Goal: Information Seeking & Learning: Learn about a topic

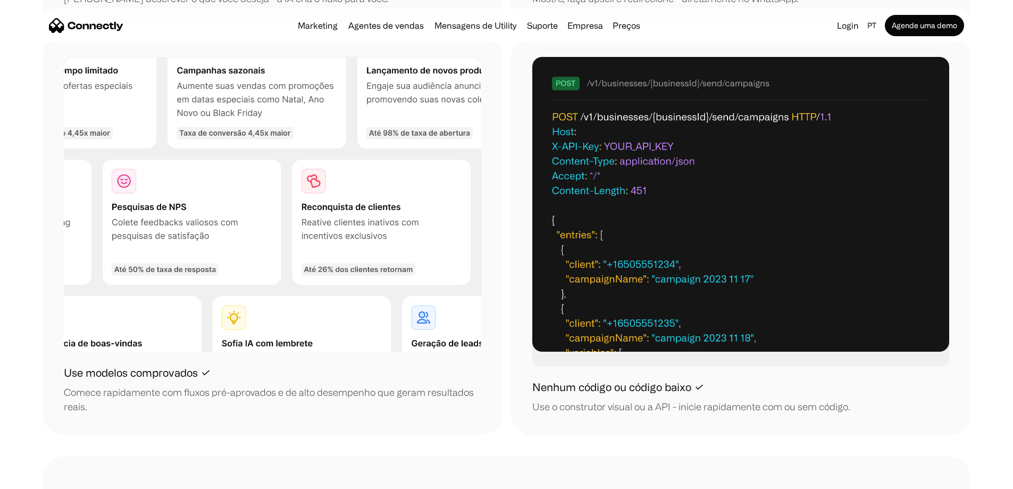
scroll to position [1489, 0]
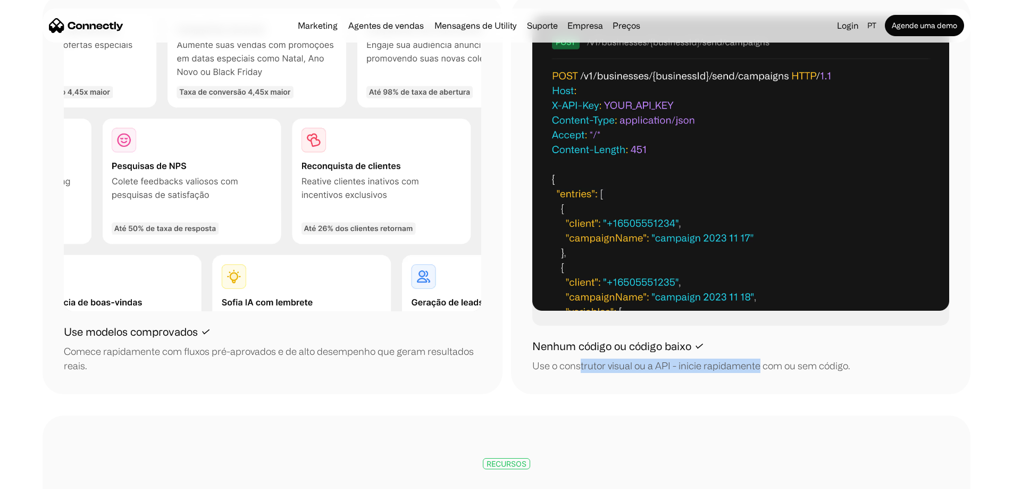
drag, startPoint x: 587, startPoint y: 346, endPoint x: 765, endPoint y: 356, distance: 178.5
click at [765, 359] on div "Use o construtor visual ou a API - inicie rapidamente com ou sem código." at bounding box center [691, 366] width 318 height 14
click at [767, 359] on div "Use o construtor visual ou a API - inicie rapidamente com ou sem código." at bounding box center [691, 366] width 318 height 14
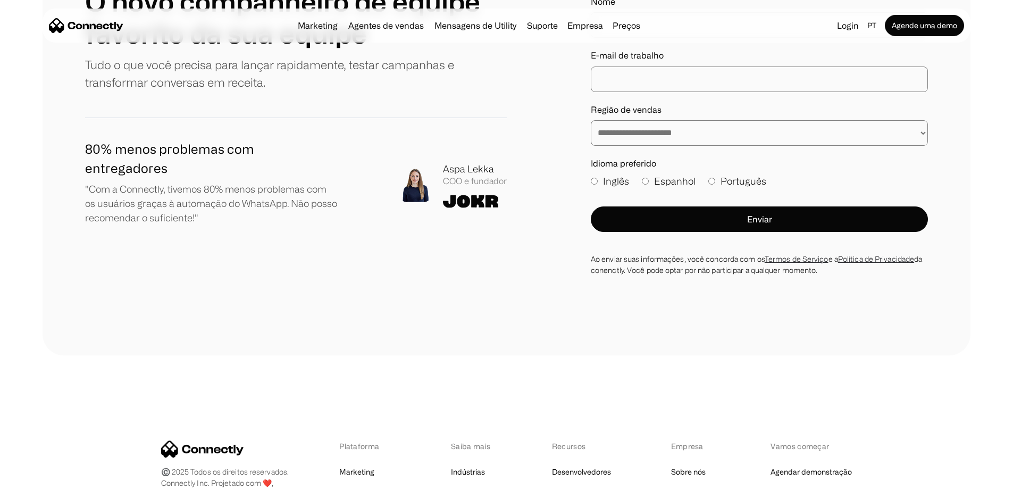
scroll to position [3979, 0]
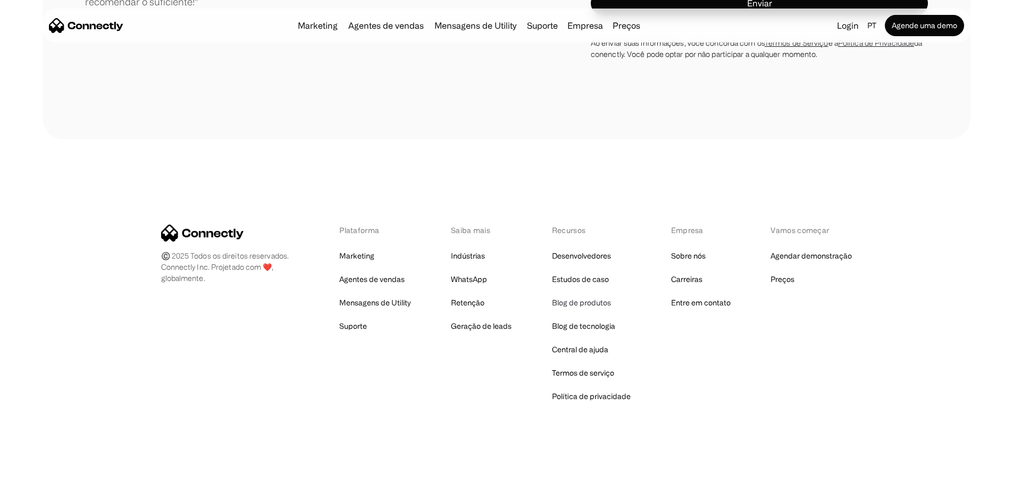
click at [600, 300] on link "Blog de produtos" at bounding box center [581, 302] width 59 height 15
click at [598, 346] on link "Central de ajuda" at bounding box center [580, 349] width 56 height 15
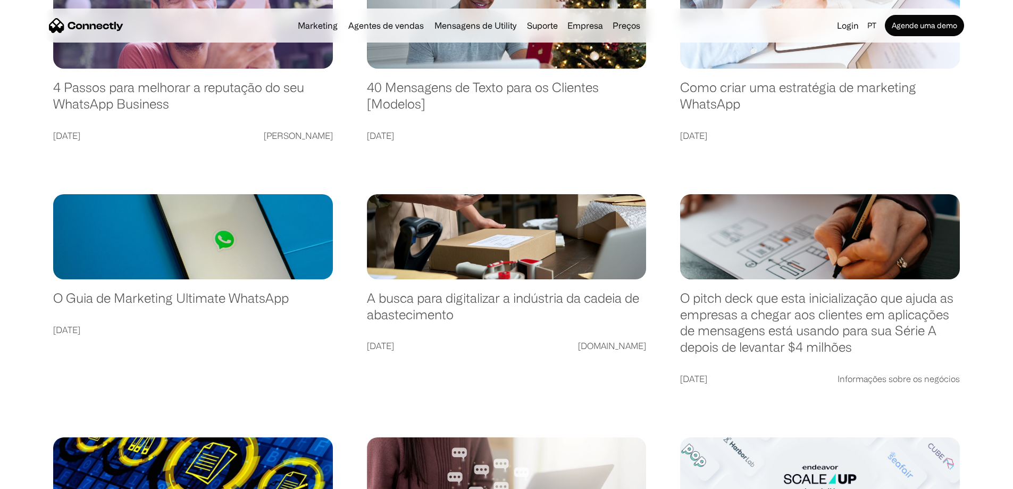
scroll to position [266, 0]
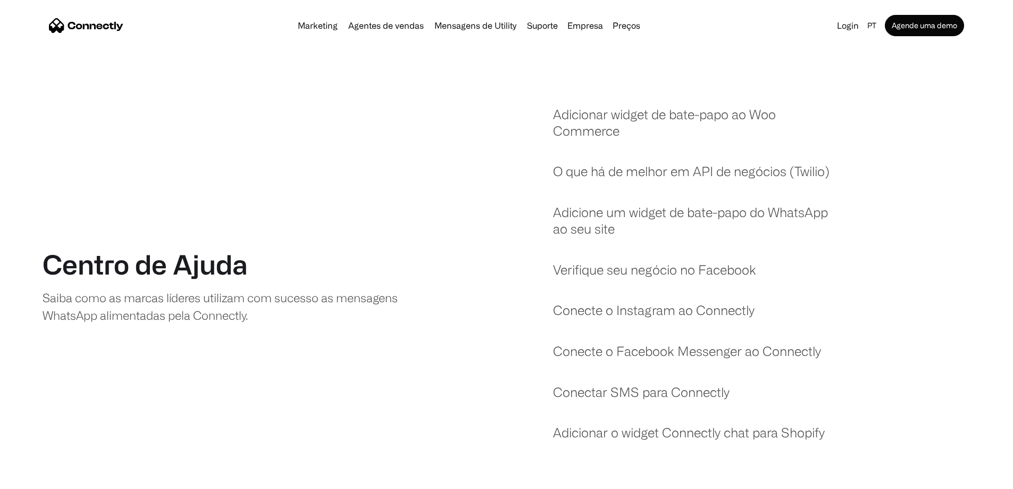
click at [217, 280] on h1 "Centro de Ajuda" at bounding box center [145, 264] width 205 height 32
click at [639, 116] on link "Adicionar widget de bate-papo ao Woo Commerce" at bounding box center [699, 127] width 293 height 43
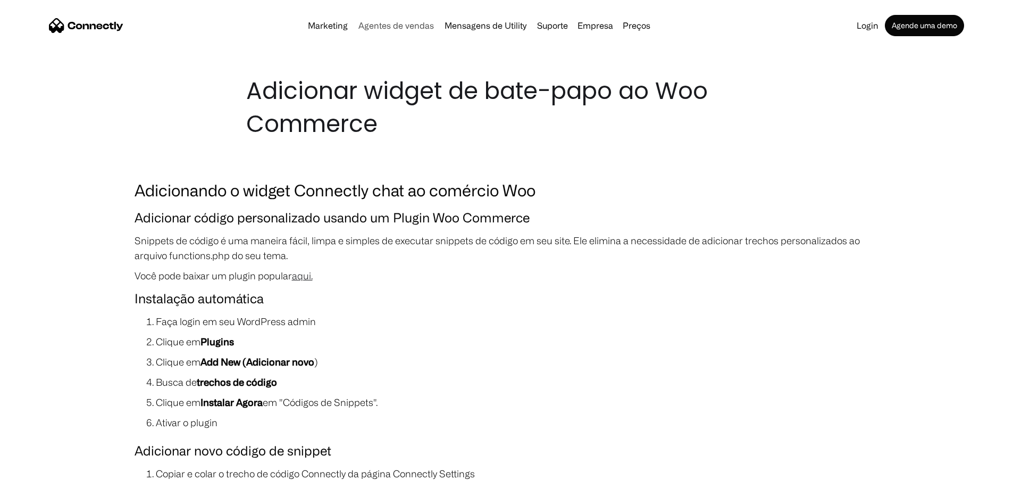
click at [393, 30] on link "Agentes de vendas" at bounding box center [396, 25] width 84 height 9
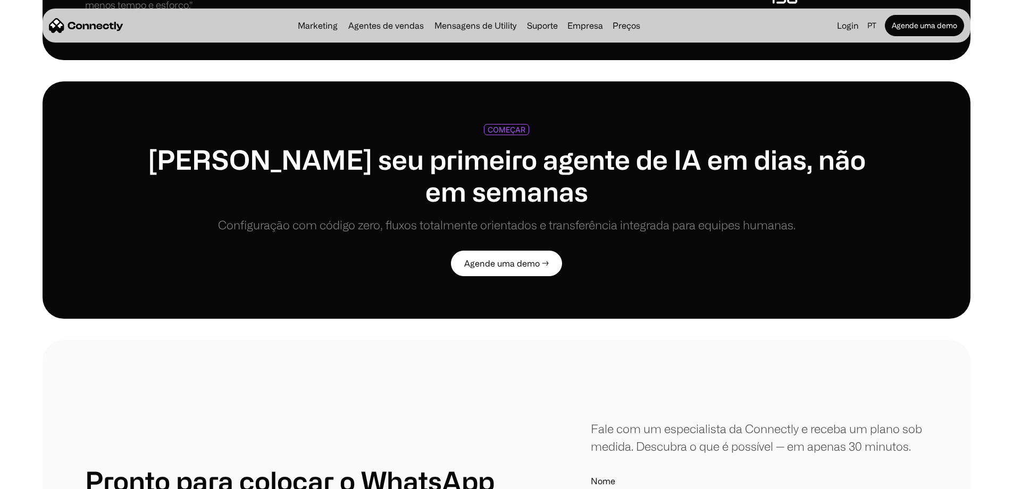
scroll to position [2766, 0]
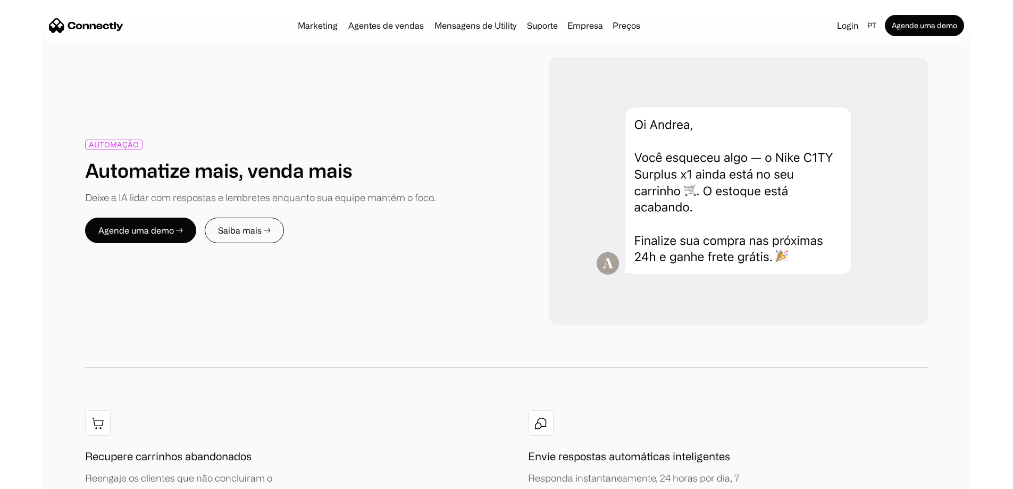
scroll to position [1383, 0]
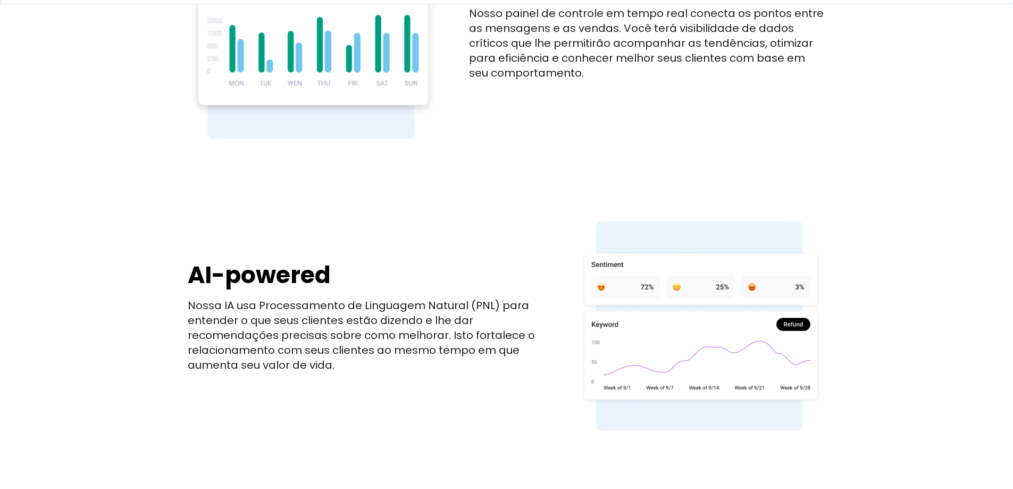
scroll to position [1383, 0]
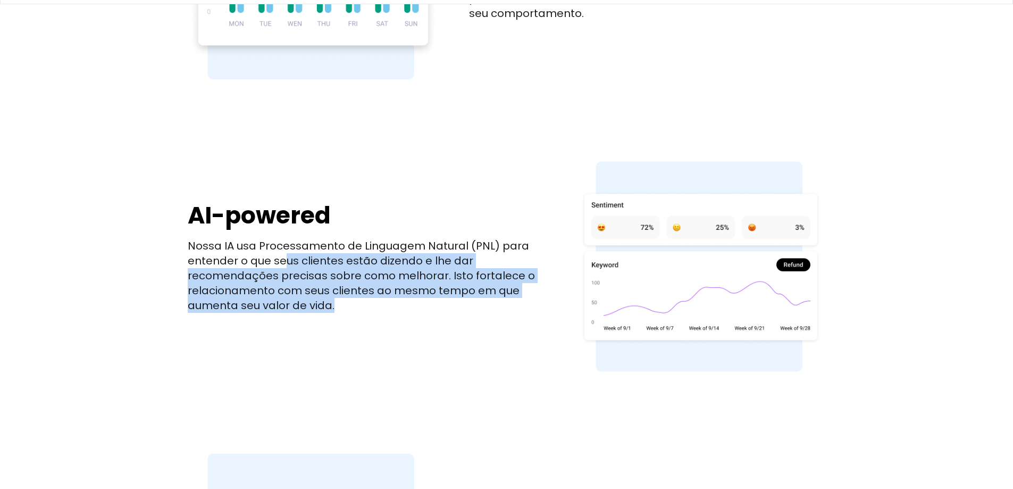
drag, startPoint x: 324, startPoint y: 287, endPoint x: 281, endPoint y: 246, distance: 59.1
click at [281, 246] on p "Nossa IA usa Processamento de Linguagem Natural (PNL) para entender o que seus …" at bounding box center [366, 275] width 357 height 74
click at [292, 248] on p "Nossa IA usa Processamento de Linguagem Natural (PNL) para entender o que seus …" at bounding box center [366, 275] width 357 height 74
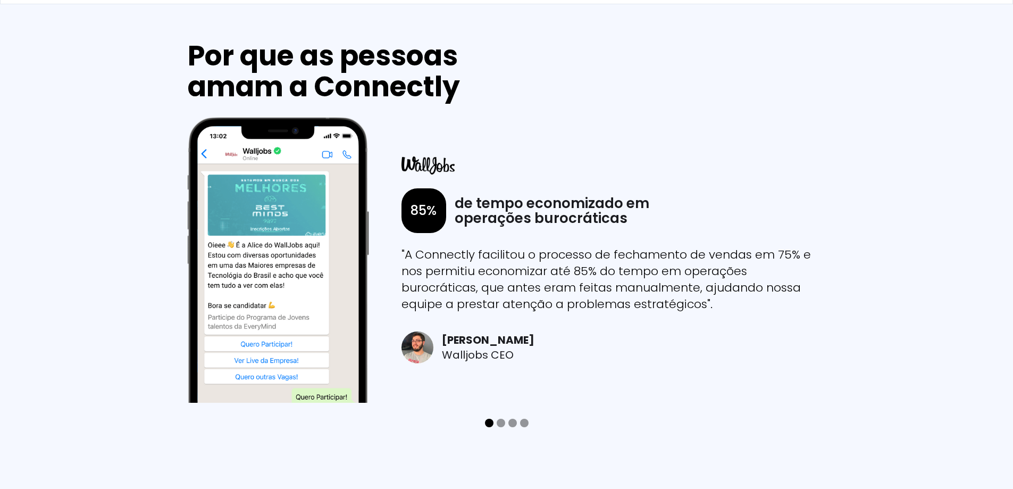
scroll to position [3351, 0]
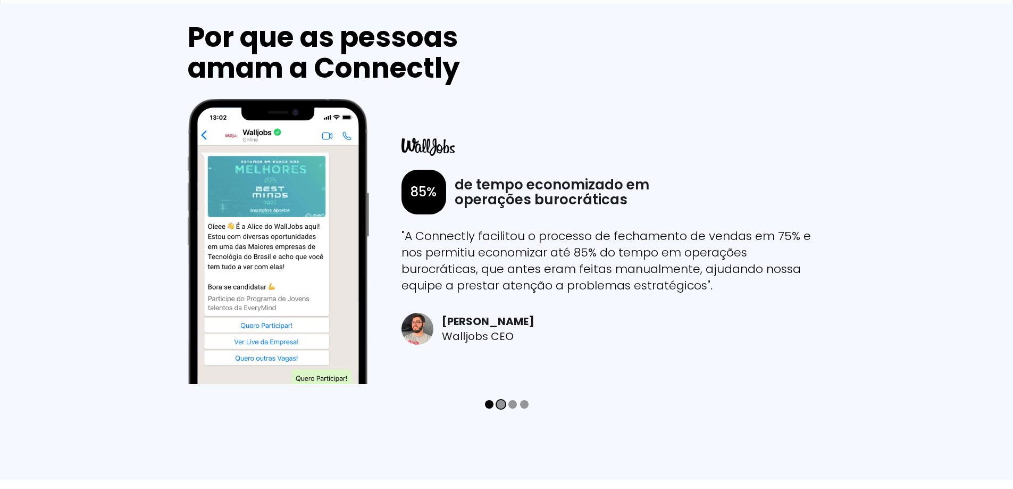
click at [502, 400] on div "Show slide 2 of 4" at bounding box center [501, 404] width 9 height 9
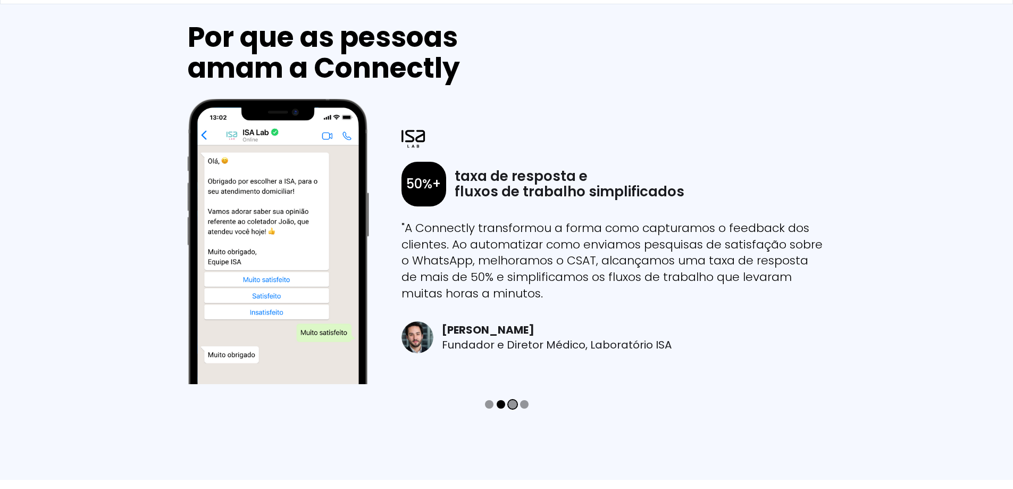
click at [513, 400] on div "Show slide 3 of 4" at bounding box center [513, 404] width 9 height 9
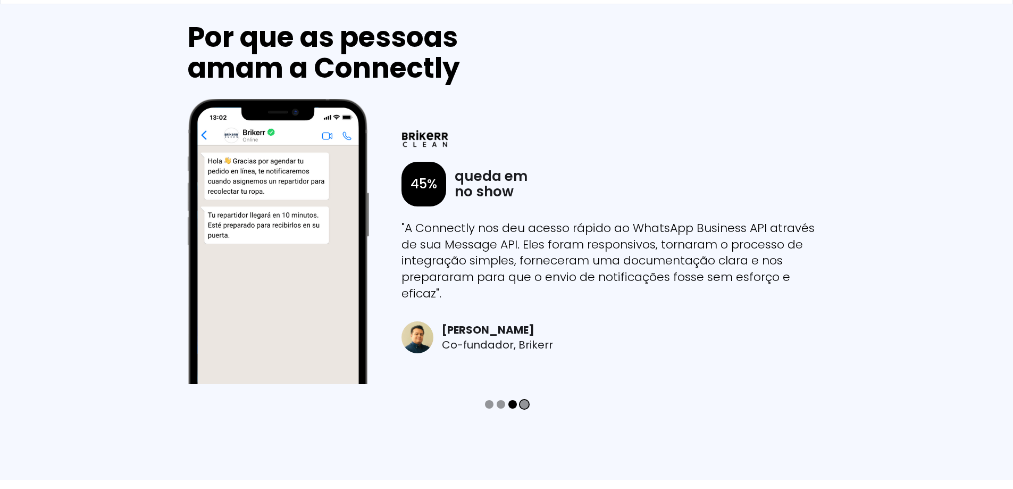
click at [524, 400] on div "Show slide 4 of 4" at bounding box center [524, 404] width 9 height 9
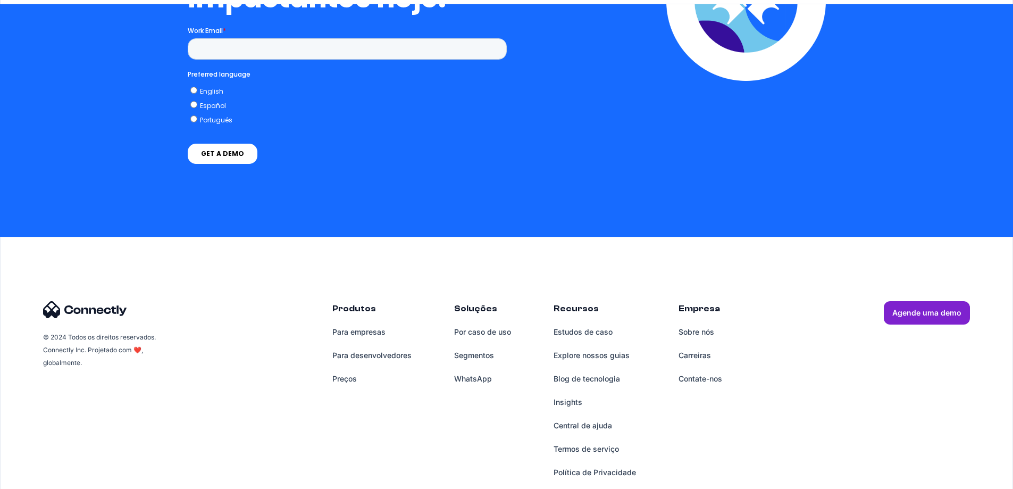
scroll to position [4362, 0]
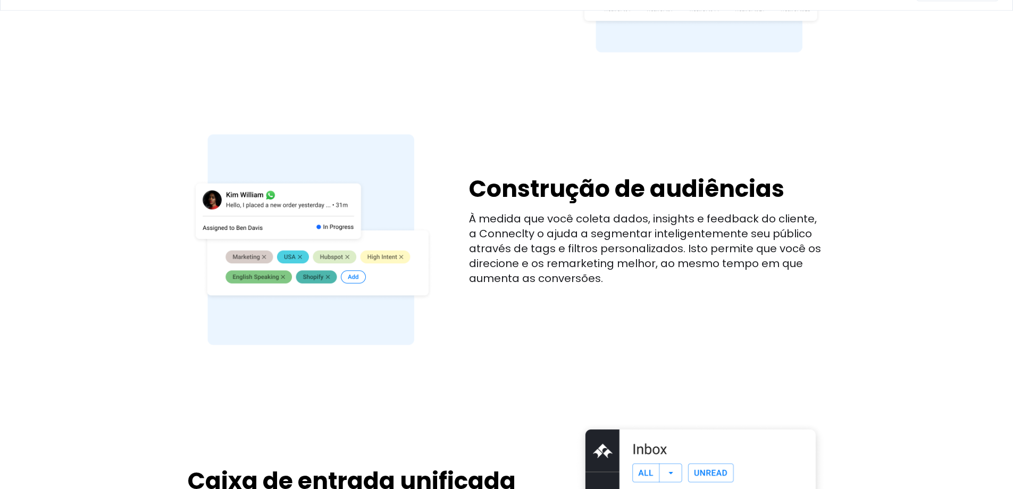
scroll to position [1436, 0]
